Goal: Task Accomplishment & Management: Complete application form

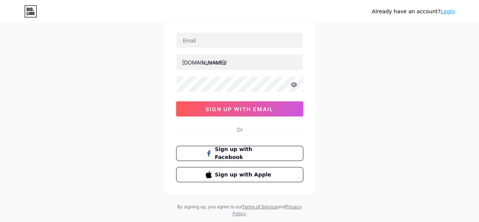
scroll to position [49, 0]
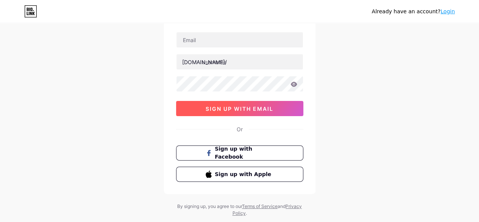
click at [237, 105] on span "sign up with email" at bounding box center [240, 108] width 68 height 6
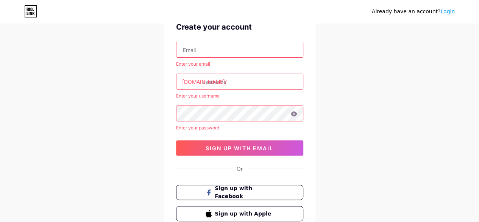
scroll to position [37, 0]
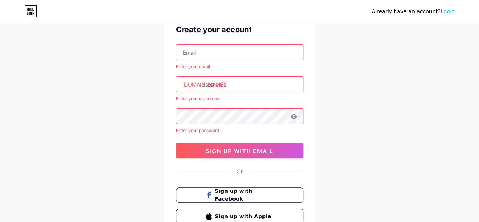
click at [213, 56] on input "text" at bounding box center [240, 52] width 127 height 15
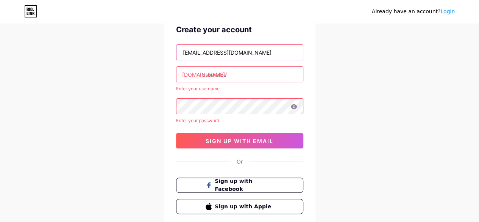
type input "[EMAIL_ADDRESS][DOMAIN_NAME]"
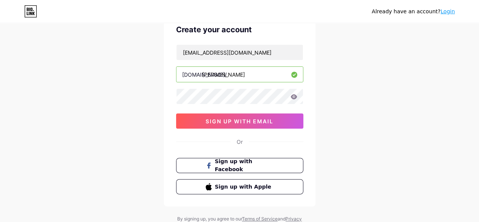
click at [233, 77] on input "[PERSON_NAME]" at bounding box center [240, 74] width 127 height 15
type input "s"
type input "tephie"
click at [296, 96] on icon at bounding box center [294, 96] width 6 height 5
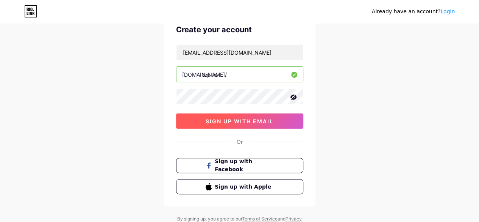
click at [274, 122] on button "sign up with email" at bounding box center [239, 120] width 127 height 15
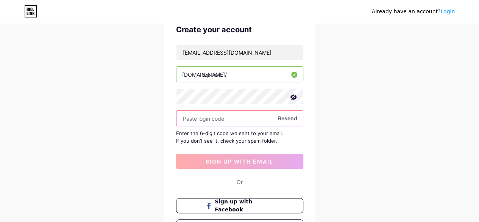
paste input "301258"
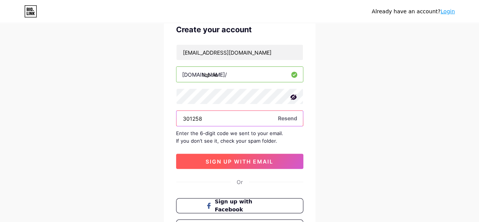
type input "301258"
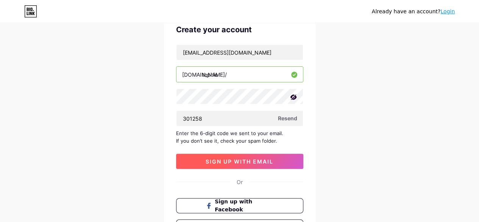
click at [245, 160] on span "sign up with email" at bounding box center [240, 161] width 68 height 6
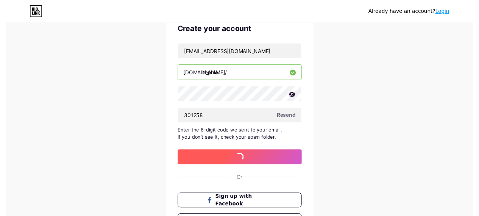
scroll to position [0, 0]
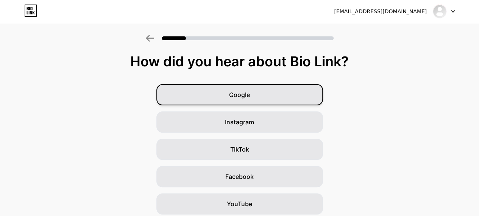
scroll to position [111, 0]
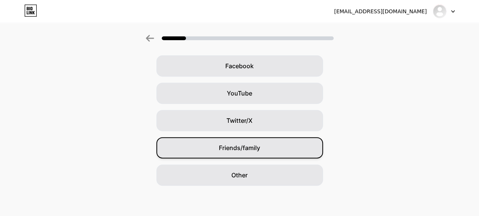
click at [239, 153] on div "Friends/family" at bounding box center [240, 147] width 167 height 21
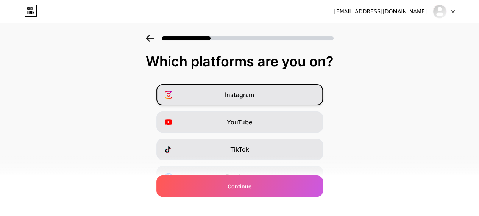
click at [244, 96] on span "Instagram" at bounding box center [239, 94] width 29 height 9
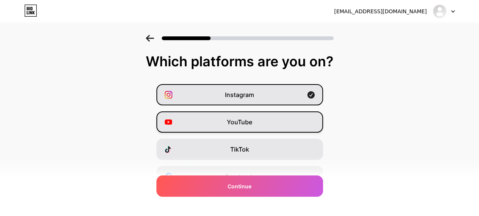
click at [246, 121] on span "YouTube" at bounding box center [239, 121] width 25 height 9
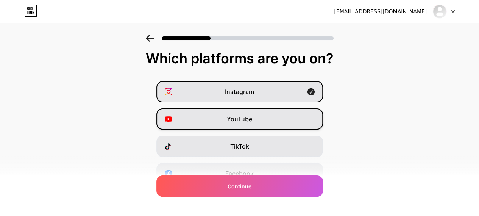
scroll to position [3, 0]
click at [246, 121] on span "YouTube" at bounding box center [239, 118] width 25 height 9
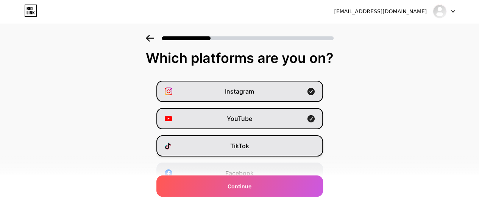
click at [245, 155] on div "TikTok" at bounding box center [240, 145] width 167 height 21
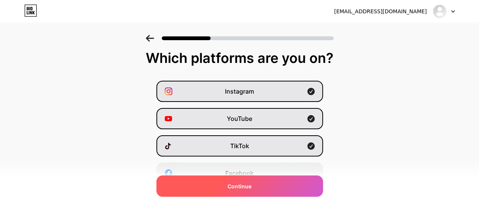
click at [245, 190] on span "Continue" at bounding box center [240, 186] width 24 height 8
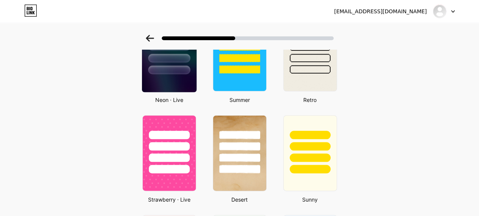
scroll to position [370, 0]
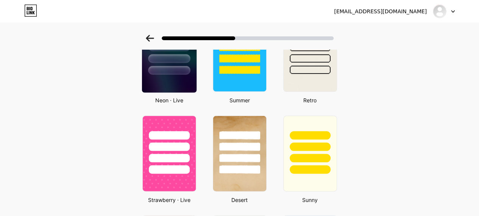
click at [172, 81] on img at bounding box center [169, 53] width 55 height 77
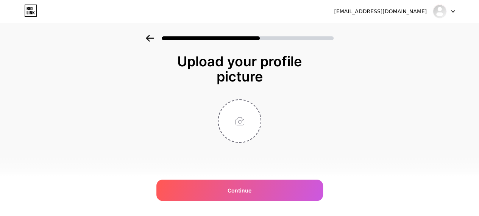
scroll to position [0, 0]
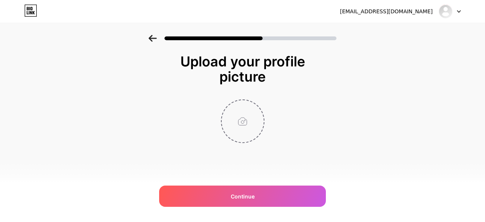
click at [242, 123] on input "file" at bounding box center [243, 121] width 42 height 42
type input "C:\fakepath\Qiubic-Logo-Final_3-Photoroom.png"
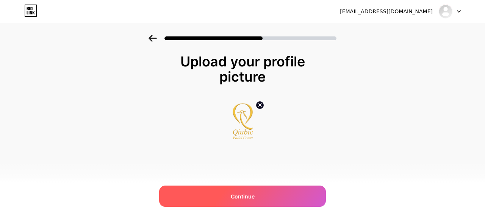
click at [239, 202] on div "Continue" at bounding box center [242, 195] width 167 height 21
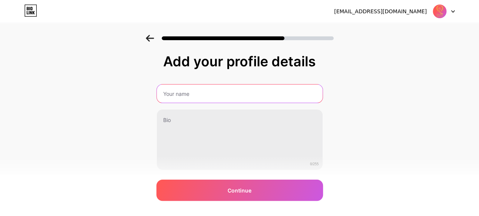
click at [219, 92] on input "text" at bounding box center [240, 94] width 166 height 18
type input "Qiubic Padel Court"
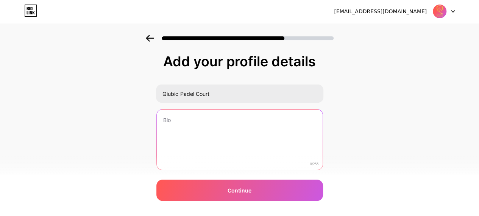
click at [217, 129] on textarea at bounding box center [240, 140] width 166 height 61
paste textarea "Qiubic is an Premium Padel destination that offers a unique blend of excitement…"
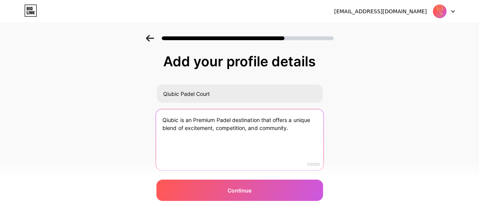
click at [182, 121] on textarea "Qiubic is an Premium Padel destination that offers a unique blend of excitement…" at bounding box center [240, 140] width 168 height 62
click at [264, 127] on textarea "Qiubic Padel COurt is an Premium Padel destination that offers a unique blend o…" at bounding box center [240, 140] width 168 height 62
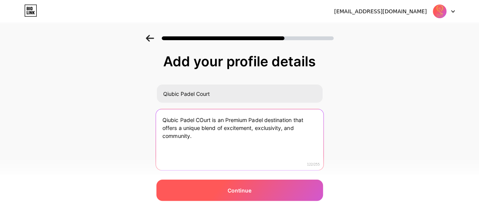
type textarea "Qiubic Padel COurt is an Premium Padel destination that offers a unique blend o…"
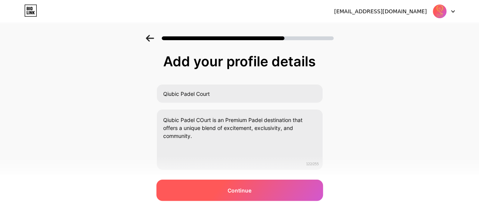
click at [252, 189] on span "Continue" at bounding box center [240, 190] width 24 height 8
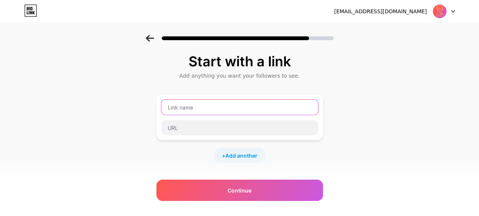
click at [229, 107] on input "text" at bounding box center [239, 107] width 157 height 15
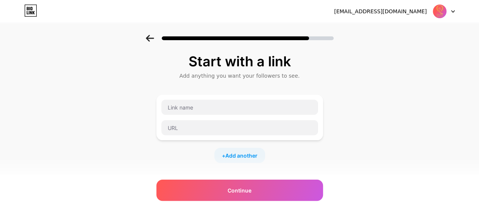
click at [349, 114] on div "Start with a link Add anything you want your followers to see. + Add another So…" at bounding box center [239, 168] width 479 height 266
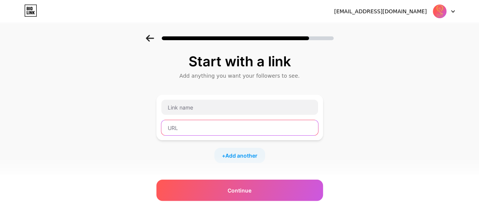
click at [216, 126] on input "text" at bounding box center [239, 127] width 157 height 15
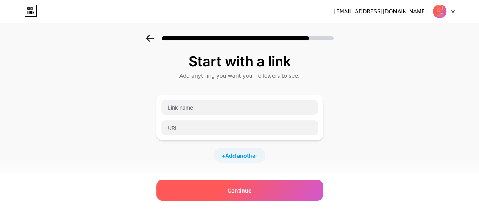
click at [239, 189] on span "Continue" at bounding box center [240, 190] width 24 height 8
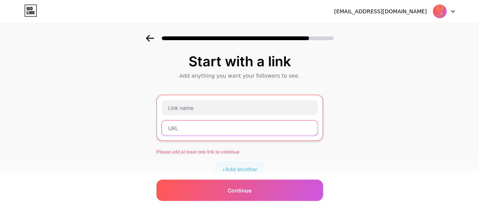
click at [199, 128] on input "text" at bounding box center [240, 128] width 156 height 15
paste input "[URL][DOMAIN_NAME]"
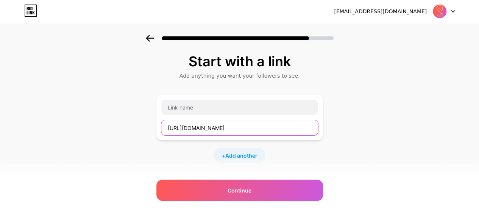
scroll to position [0, 77]
type input "[URL][DOMAIN_NAME]"
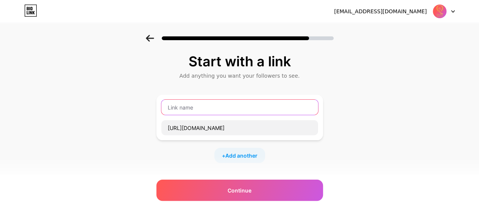
click at [208, 108] on input "text" at bounding box center [239, 107] width 157 height 15
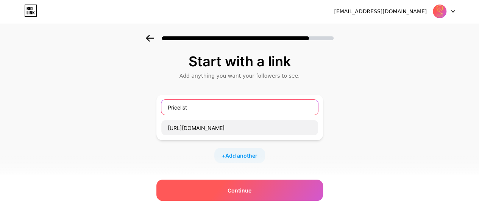
type input "Pricelist"
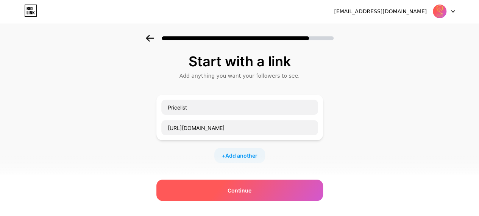
click at [235, 188] on span "Continue" at bounding box center [240, 190] width 24 height 8
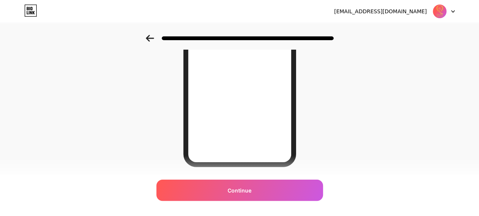
scroll to position [148, 0]
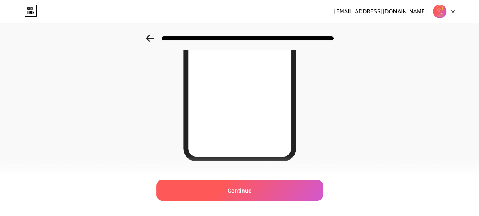
click at [252, 186] on span "Continue" at bounding box center [240, 190] width 24 height 8
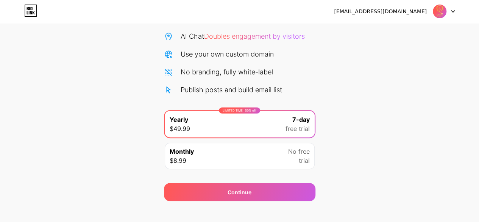
scroll to position [74, 0]
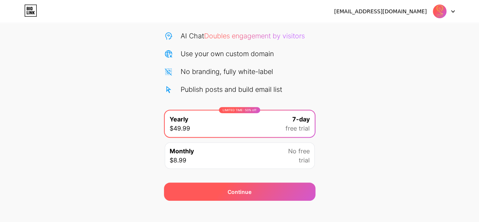
click at [251, 190] on div "Continue" at bounding box center [240, 192] width 24 height 8
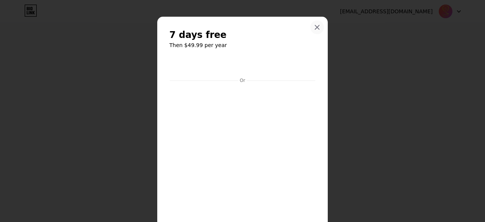
click at [315, 25] on icon at bounding box center [317, 27] width 6 height 6
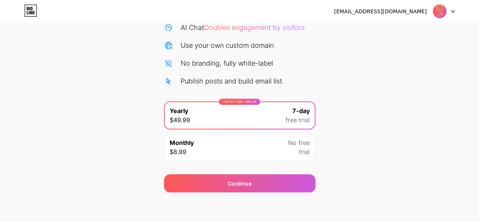
scroll to position [0, 0]
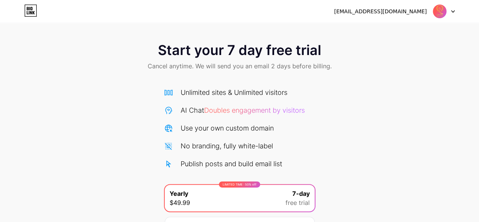
click at [454, 13] on div at bounding box center [444, 12] width 22 height 14
click at [383, 103] on div "Start your 7 day free trial Cancel anytime. We will send you an email 2 days be…" at bounding box center [239, 155] width 479 height 240
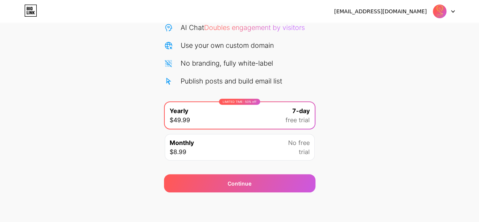
click at [364, 121] on div "Start your 7 day free trial Cancel anytime. We will send you an email 2 days be…" at bounding box center [239, 72] width 479 height 240
click at [250, 151] on div "Monthly $8.99 No free trial" at bounding box center [240, 147] width 150 height 27
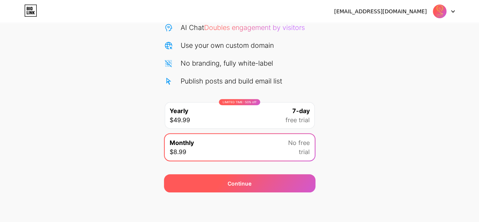
click at [246, 186] on div "Continue" at bounding box center [240, 183] width 24 height 8
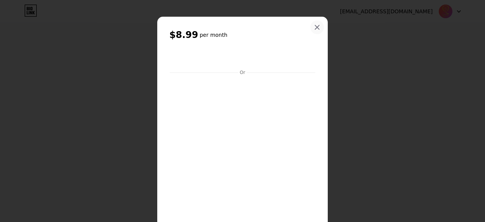
click at [315, 27] on icon at bounding box center [317, 27] width 4 height 4
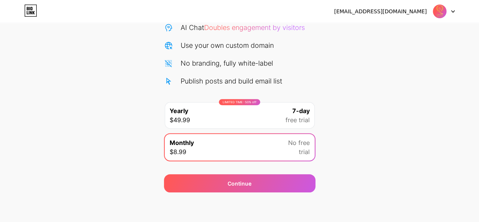
scroll to position [0, 0]
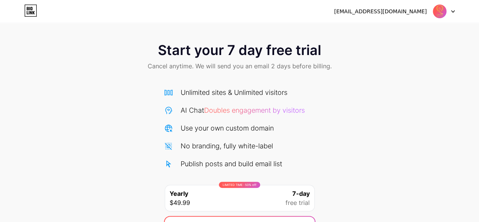
click at [377, 108] on div "Start your 7 day free trial Cancel anytime. We will send you an email 2 days be…" at bounding box center [239, 155] width 479 height 240
